Goal: Transaction & Acquisition: Purchase product/service

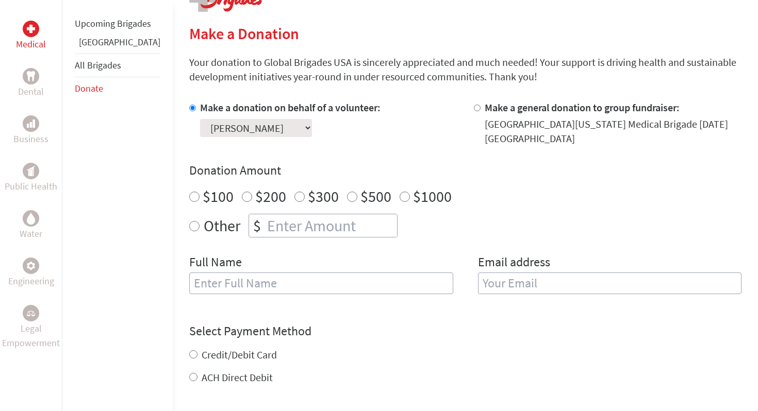
scroll to position [242, 0]
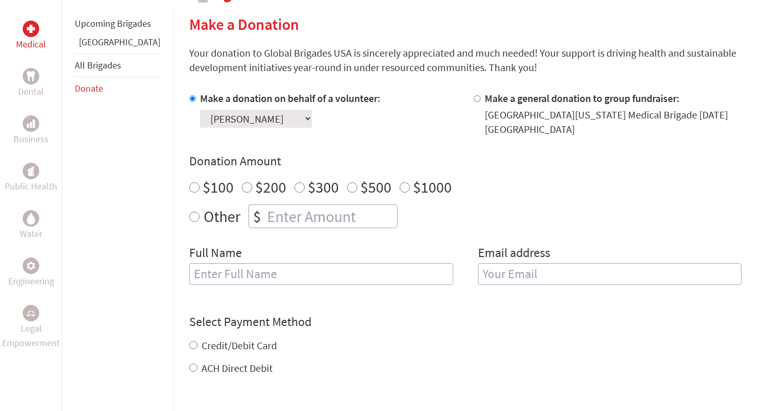
radio input "true"
click at [344, 218] on input "number" at bounding box center [331, 216] width 132 height 23
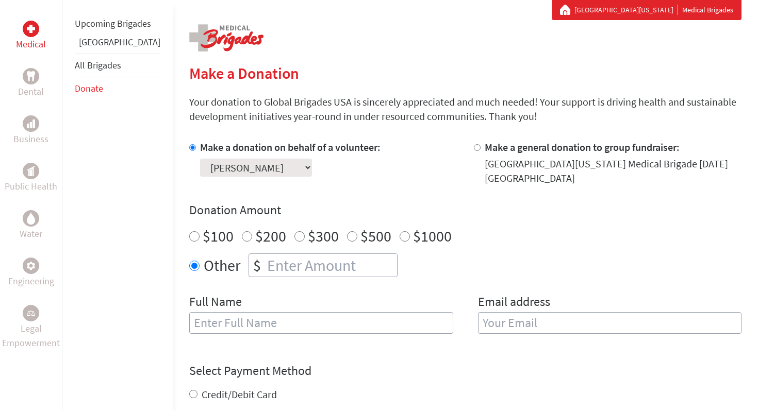
scroll to position [194, 0]
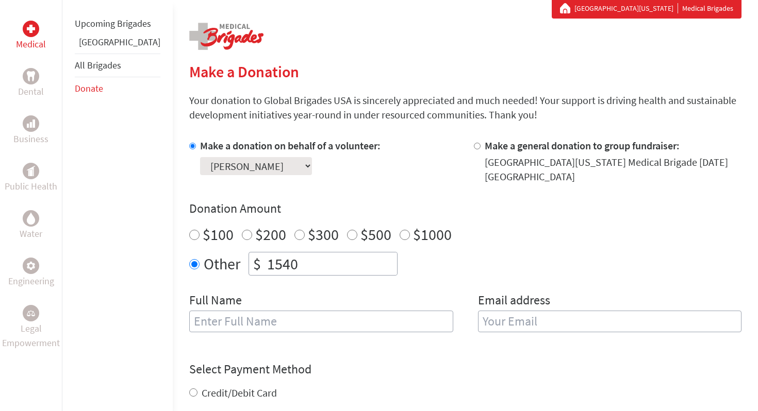
type input "1540"
click at [279, 324] on input "text" at bounding box center [321, 322] width 264 height 22
type input "[PERSON_NAME]"
click at [489, 322] on input "email" at bounding box center [610, 322] width 264 height 22
type input "[EMAIL_ADDRESS][DOMAIN_NAME]"
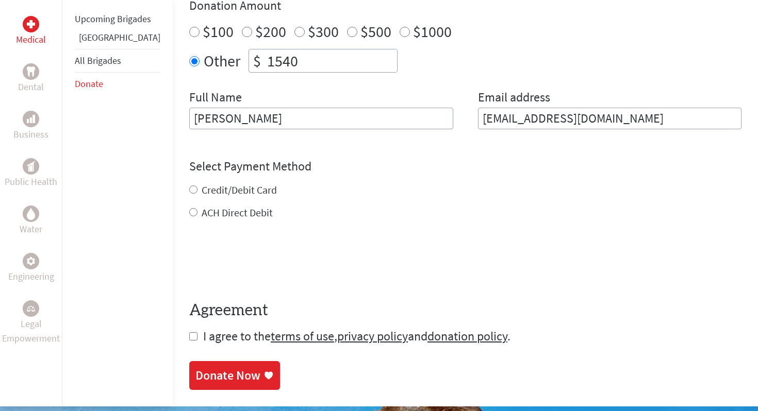
scroll to position [398, 0]
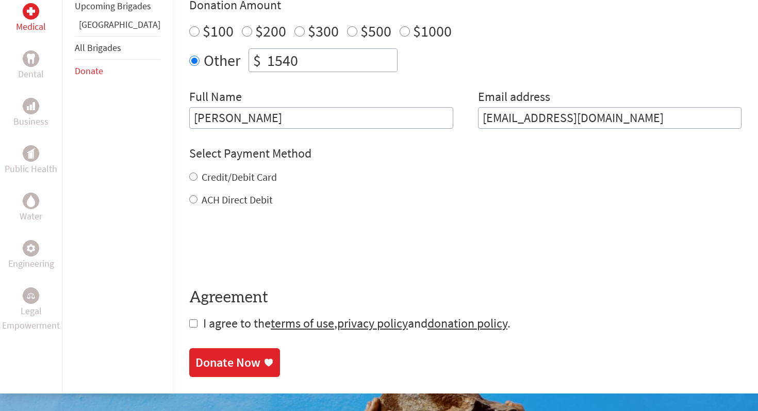
click at [199, 187] on div "Credit/Debit Card ACH Direct Debit" at bounding box center [465, 188] width 552 height 37
click at [201, 179] on label "Credit/Debit Card" at bounding box center [238, 177] width 75 height 13
click at [195, 179] on input "Credit/Debit Card" at bounding box center [193, 177] width 8 height 8
radio input "true"
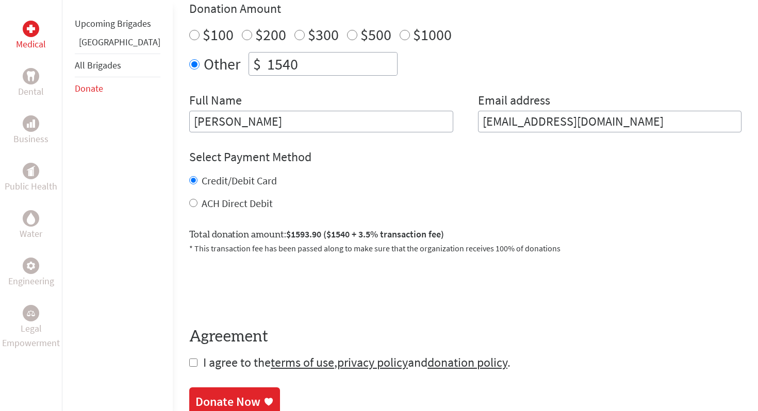
scroll to position [453, 0]
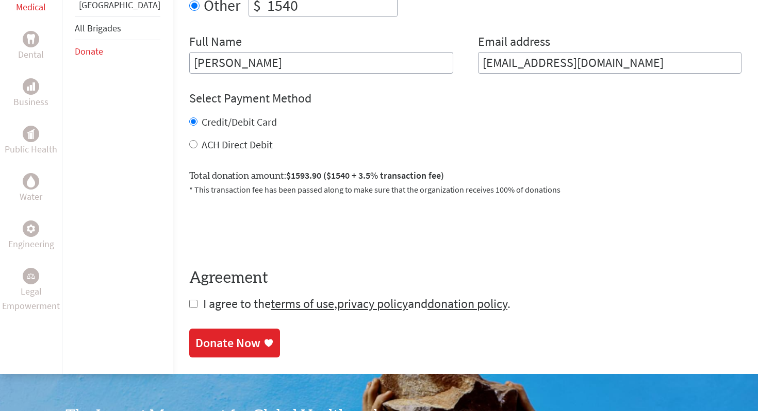
click at [189, 305] on input "checkbox" at bounding box center [193, 304] width 8 height 8
checkbox input "true"
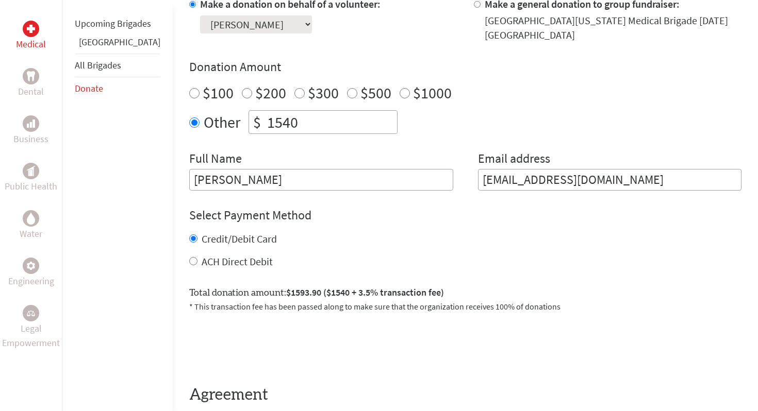
scroll to position [295, 0]
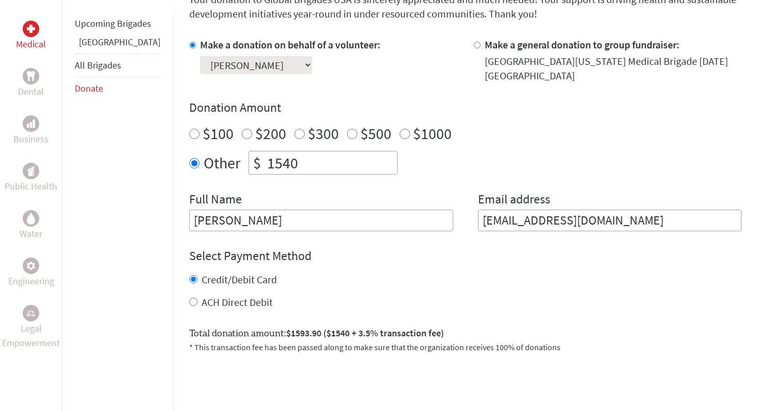
click at [201, 301] on label "ACH Direct Debit" at bounding box center [236, 302] width 71 height 13
click at [190, 301] on input "ACH Direct Debit" at bounding box center [193, 302] width 8 height 8
radio input "true"
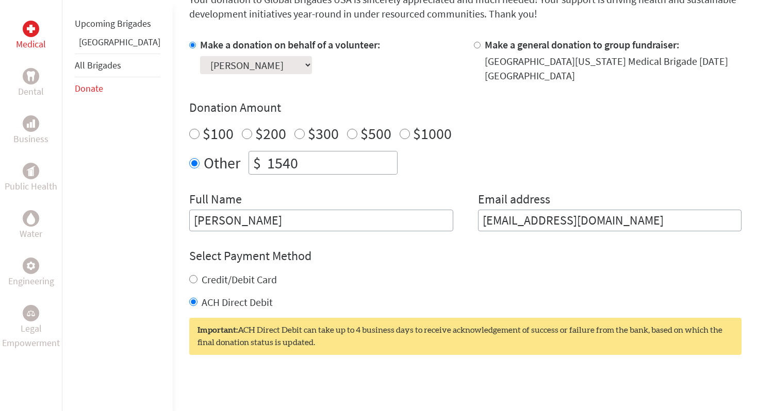
click at [201, 282] on label "Credit/Debit Card" at bounding box center [238, 279] width 75 height 13
click at [190, 282] on input "Credit/Debit Card" at bounding box center [193, 279] width 8 height 8
radio input "true"
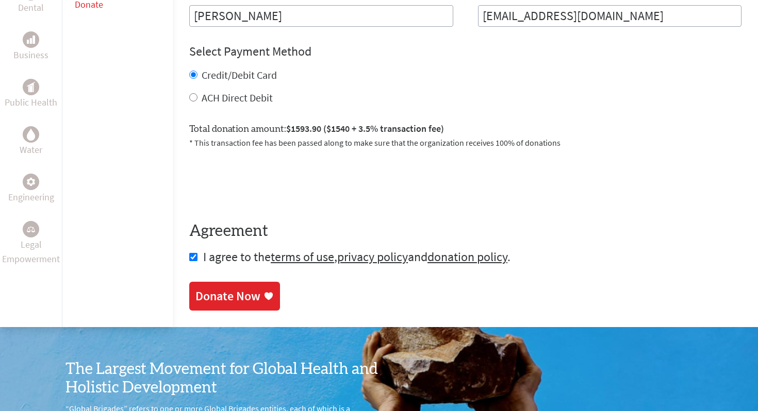
scroll to position [510, 0]
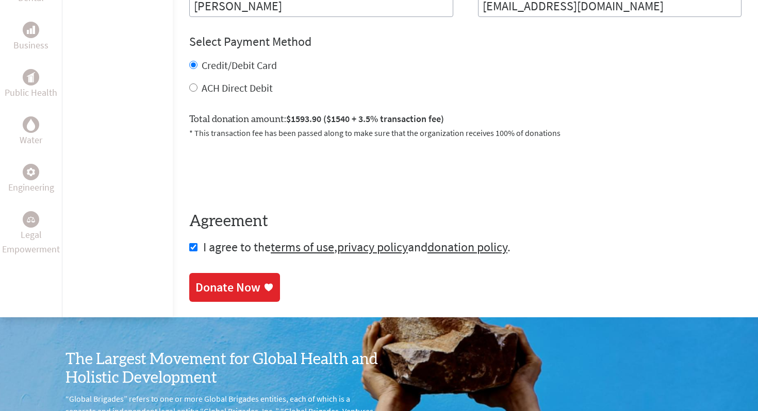
click at [195, 291] on div "Donate Now" at bounding box center [227, 287] width 65 height 16
